Goal: Use online tool/utility: Utilize a website feature to perform a specific function

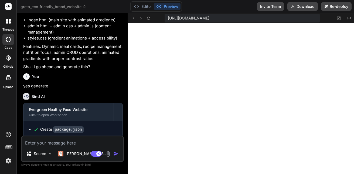
scroll to position [740, 0]
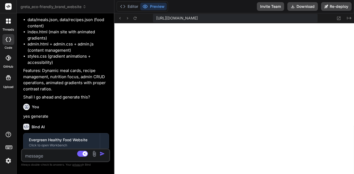
drag, startPoint x: 128, startPoint y: 80, endPoint x: 116, endPoint y: 71, distance: 15.1
click at [104, 80] on div "Bind AI Web Search Created with Pixso. Code Generator You create a dashboard fo…" at bounding box center [66, 93] width 98 height 160
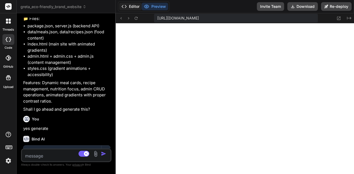
click at [130, 10] on button "Editor" at bounding box center [130, 7] width 22 height 8
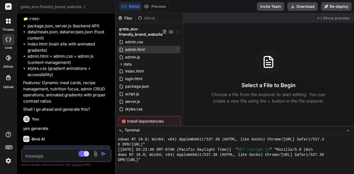
click at [140, 51] on span "admin.html" at bounding box center [135, 49] width 21 height 6
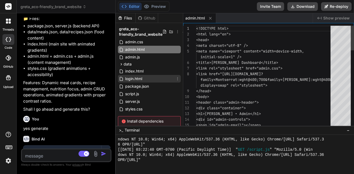
type textarea "x"
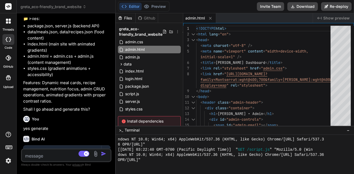
click at [149, 1] on div "Editor Preview Invite Team Download Re-deploy" at bounding box center [235, 6] width 239 height 13
click at [153, 2] on div "Editor Preview" at bounding box center [144, 6] width 52 height 10
click at [160, 9] on button "Preview" at bounding box center [155, 7] width 26 height 8
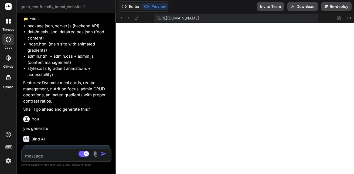
click at [137, 6] on button "Editor" at bounding box center [130, 7] width 22 height 8
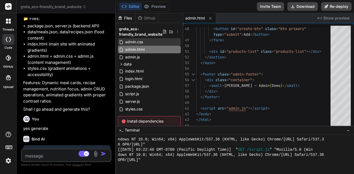
click at [135, 38] on div "admin.css" at bounding box center [149, 42] width 63 height 8
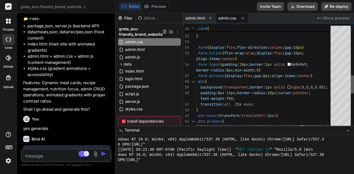
click at [347, 83] on div at bounding box center [352, 84] width 3 height 18
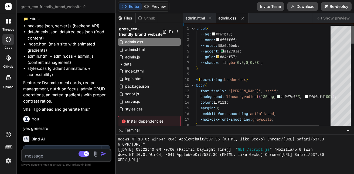
click at [161, 5] on button "Preview" at bounding box center [155, 7] width 26 height 8
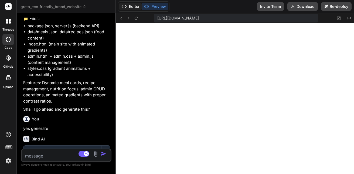
click at [127, 4] on button "Editor" at bounding box center [130, 7] width 22 height 8
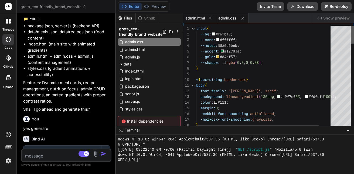
click at [189, 18] on span "admin.html" at bounding box center [195, 17] width 19 height 5
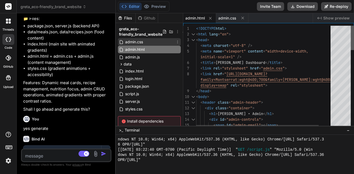
click at [170, 42] on div "admin.css" at bounding box center [149, 42] width 63 height 8
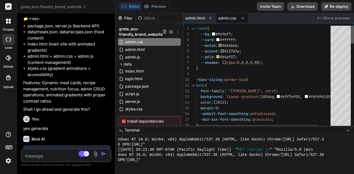
click at [347, 30] on div at bounding box center [352, 35] width 3 height 18
click at [144, 42] on div "admin.css" at bounding box center [149, 42] width 63 height 8
click at [145, 48] on span "admin.html" at bounding box center [135, 49] width 21 height 6
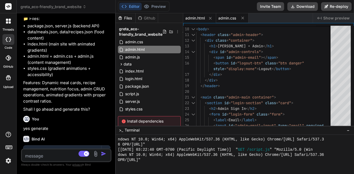
click at [236, 17] on span "admin.css" at bounding box center [228, 17] width 18 height 5
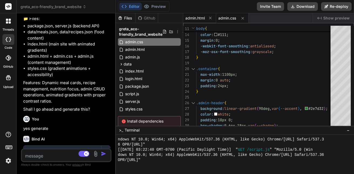
click at [200, 16] on span "admin.html" at bounding box center [195, 17] width 19 height 5
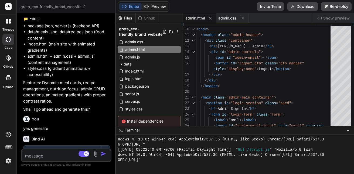
click at [159, 8] on button "Preview" at bounding box center [155, 7] width 26 height 8
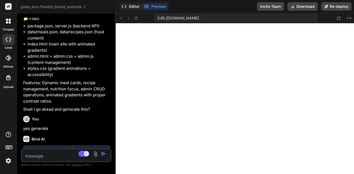
click at [130, 5] on button "Editor" at bounding box center [130, 7] width 22 height 8
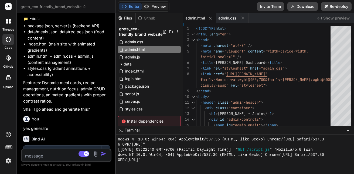
click at [152, 7] on button "Preview" at bounding box center [155, 7] width 26 height 8
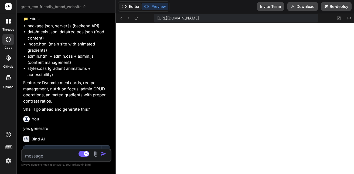
click at [130, 6] on button "Editor" at bounding box center [130, 7] width 22 height 8
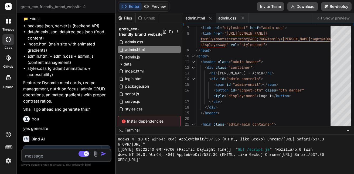
click at [147, 5] on icon at bounding box center [146, 6] width 5 height 5
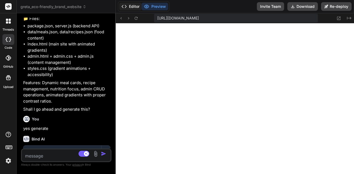
click at [130, 9] on button "Editor" at bounding box center [130, 7] width 22 height 8
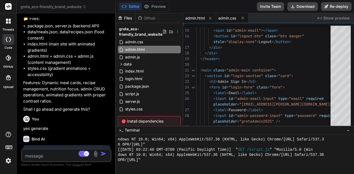
click at [228, 15] on span "admin.css" at bounding box center [228, 17] width 18 height 5
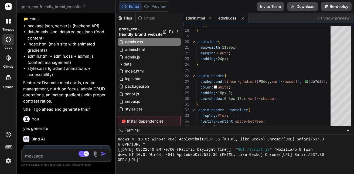
click at [202, 17] on span "admin.html" at bounding box center [195, 17] width 19 height 5
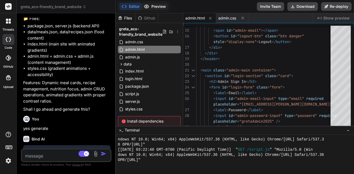
click at [153, 5] on button "Preview" at bounding box center [155, 7] width 26 height 8
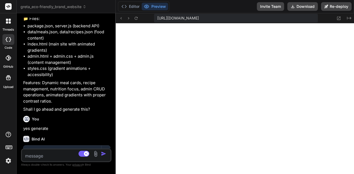
scroll to position [28, 0]
drag, startPoint x: 354, startPoint y: 120, endPoint x: 354, endPoint y: 131, distance: 10.5
click at [125, 4] on icon at bounding box center [124, 6] width 5 height 5
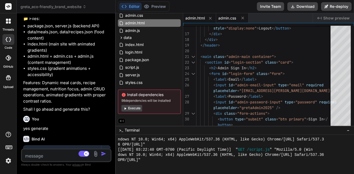
click at [221, 16] on span "admin.css" at bounding box center [228, 17] width 18 height 5
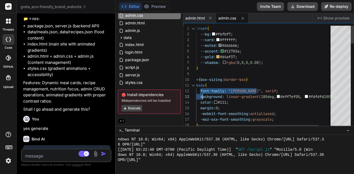
scroll to position [0, 0]
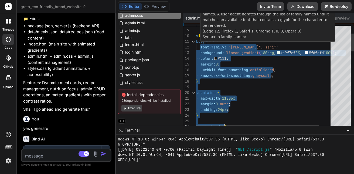
type textarea "body{ font-family: "[PERSON_NAME]", serif; background: linear-gradient(180deg,#…"
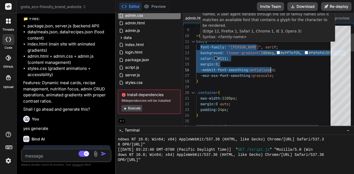
drag, startPoint x: 200, startPoint y: 91, endPoint x: 318, endPoint y: 65, distance: 120.9
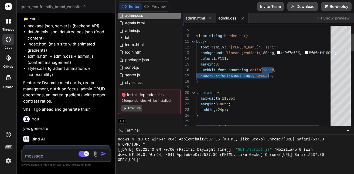
drag, startPoint x: 277, startPoint y: 73, endPoint x: 268, endPoint y: 67, distance: 11.3
click at [180, 38] on div "greta_eco-friendly_brand_website admin.css admin.html admin.js data products.js…" at bounding box center [149, 55] width 67 height 119
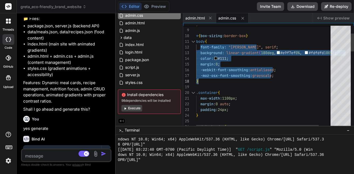
drag, startPoint x: 200, startPoint y: 46, endPoint x: 279, endPoint y: 78, distance: 85.5
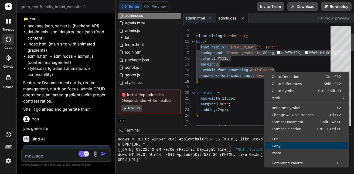
click at [278, 146] on span "Copy" at bounding box center [306, 146] width 83 height 4
